Goal: Task Accomplishment & Management: Manage account settings

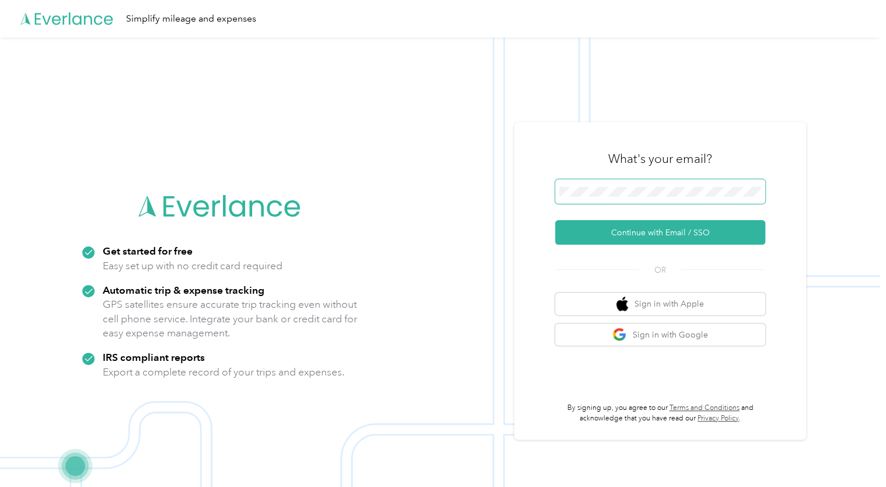
click at [641, 188] on span at bounding box center [660, 191] width 210 height 25
click at [659, 237] on button "Continue with Email / SSO" at bounding box center [660, 232] width 210 height 25
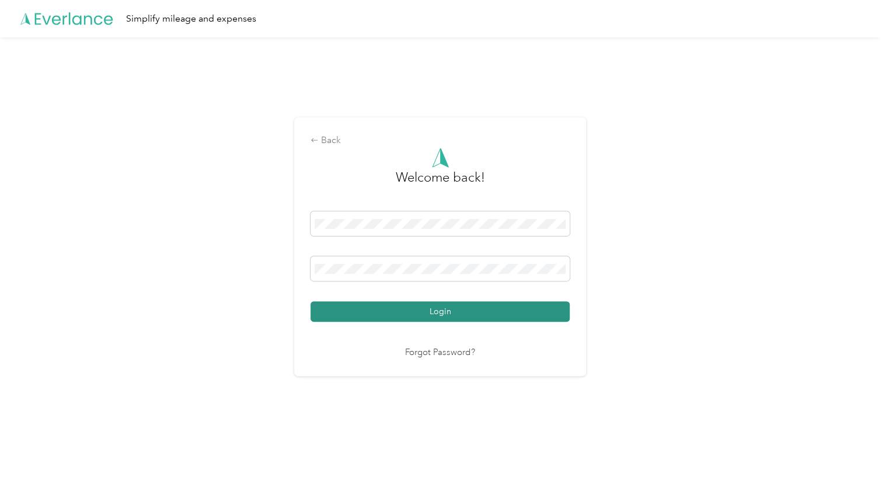
click at [474, 318] on button "Login" at bounding box center [440, 311] width 259 height 20
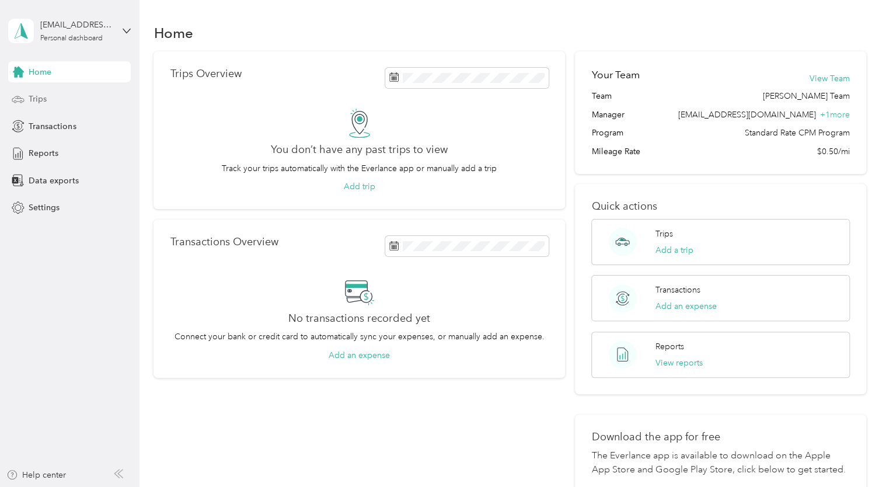
click at [69, 93] on div "Trips" at bounding box center [69, 99] width 123 height 21
